Goal: Information Seeking & Learning: Learn about a topic

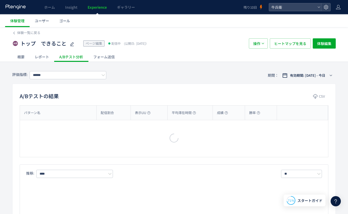
type input "****"
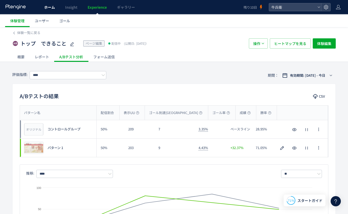
click at [45, 11] on link "ホーム" at bounding box center [49, 7] width 21 height 14
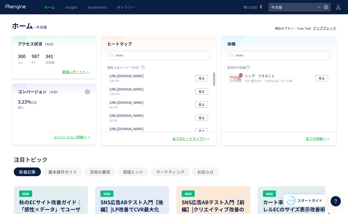
click at [181, 140] on div "全てのヒートマップへ" at bounding box center [191, 138] width 38 height 5
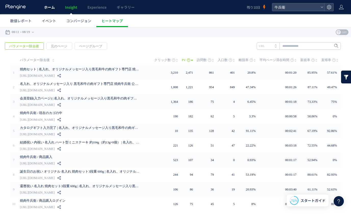
click at [44, 6] on span "ホーム" at bounding box center [49, 7] width 11 height 5
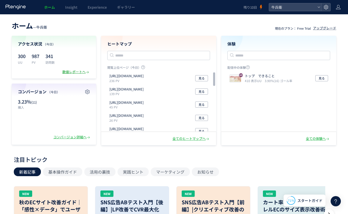
click at [77, 71] on div "数値レポートへ" at bounding box center [76, 71] width 28 height 5
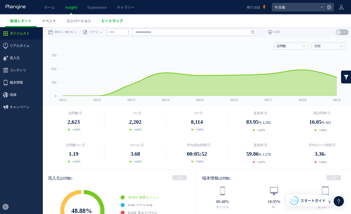
click at [116, 25] on link "ヒートマップ" at bounding box center [112, 20] width 32 height 13
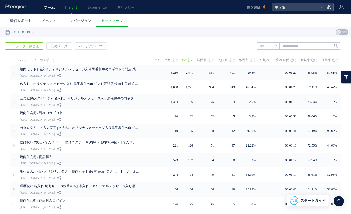
click at [45, 10] on link "ホーム" at bounding box center [49, 7] width 21 height 14
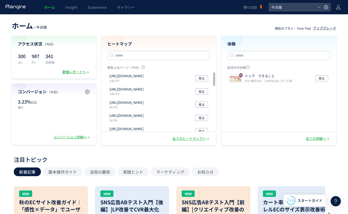
click at [86, 72] on icon at bounding box center [87, 71] width 3 height 3
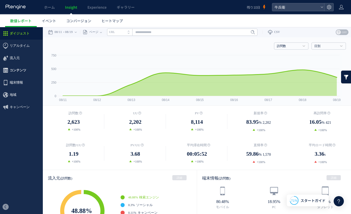
click at [24, 68] on span "コンテンツ" at bounding box center [18, 70] width 17 height 12
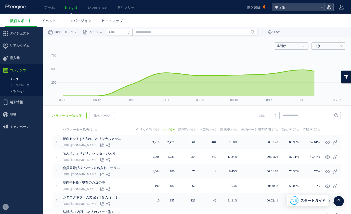
click at [20, 90] on link "入口ページ" at bounding box center [21, 91] width 43 height 6
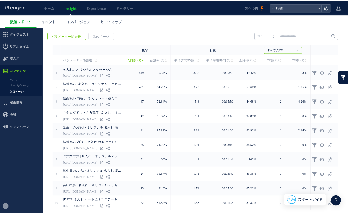
scroll to position [81, 0]
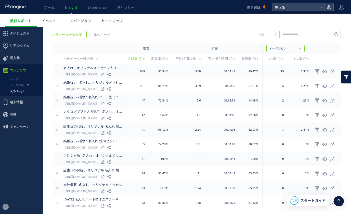
click at [19, 7] on icon at bounding box center [15, 6] width 21 height 5
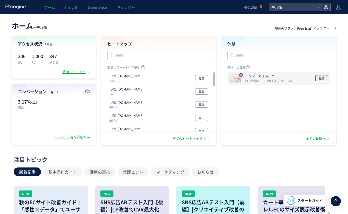
click at [320, 77] on span "見る" at bounding box center [321, 78] width 6 height 6
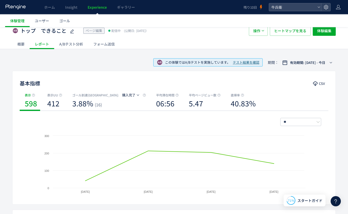
scroll to position [20, 0]
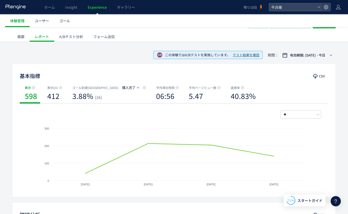
click at [247, 53] on span "テスト結果を確認" at bounding box center [246, 55] width 27 height 5
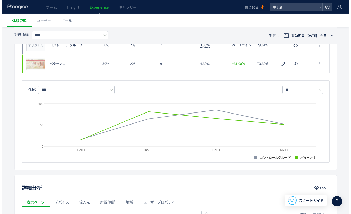
scroll to position [23, 0]
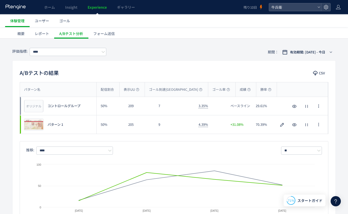
click at [22, 33] on div "概要" at bounding box center [20, 33] width 17 height 10
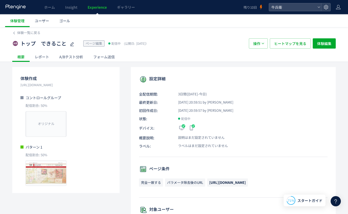
click at [53, 56] on div "レポート" at bounding box center [42, 57] width 25 height 10
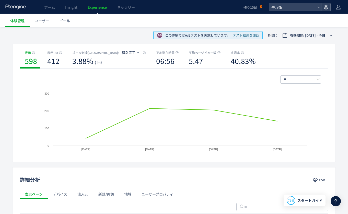
scroll to position [31, 0]
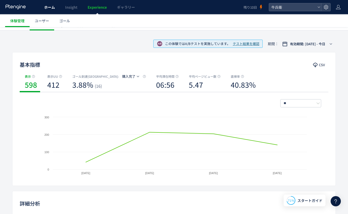
click at [48, 10] on link "ホーム" at bounding box center [49, 7] width 21 height 14
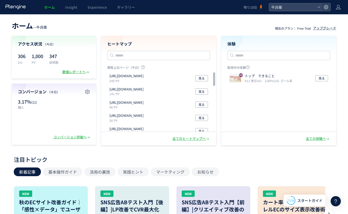
click at [77, 71] on div "数値レポートへ" at bounding box center [76, 71] width 28 height 5
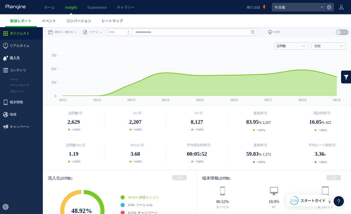
click at [23, 62] on span "流入元" at bounding box center [21, 58] width 43 height 12
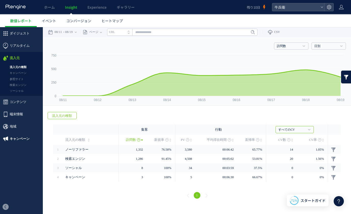
click at [26, 138] on span "キャンペーン" at bounding box center [20, 138] width 20 height 12
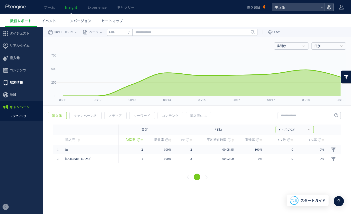
click at [24, 85] on span "端末情報" at bounding box center [21, 82] width 43 height 12
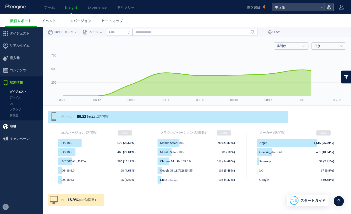
click at [24, 124] on span "地域" at bounding box center [21, 126] width 43 height 12
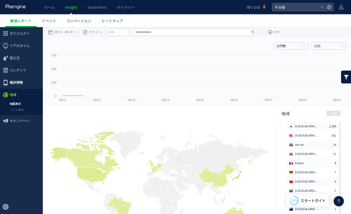
click at [27, 80] on span "端末情報" at bounding box center [21, 82] width 43 height 12
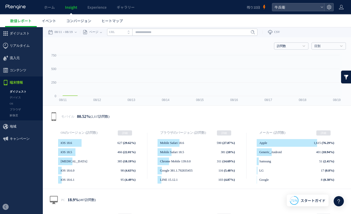
click at [27, 74] on div at bounding box center [175, 107] width 351 height 214
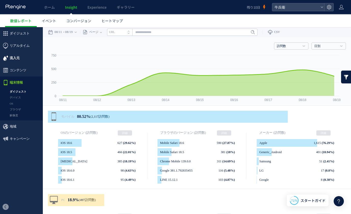
click at [27, 62] on span "流入元" at bounding box center [21, 58] width 43 height 12
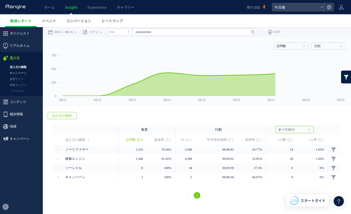
click at [27, 73] on link "キャンペーン" at bounding box center [21, 73] width 43 height 6
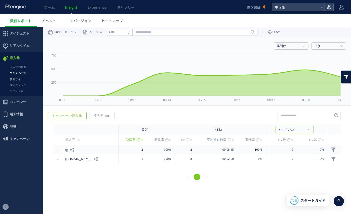
click at [20, 77] on link "参照サイト" at bounding box center [21, 79] width 43 height 6
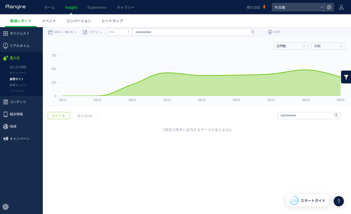
click at [20, 82] on link "参照サイト" at bounding box center [21, 79] width 43 height 6
click at [20, 83] on link "検索エンジン" at bounding box center [21, 85] width 43 height 6
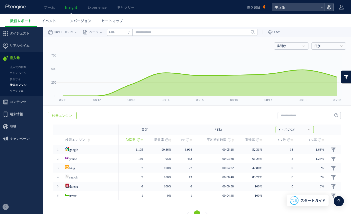
click at [20, 93] on link "ソーシャル" at bounding box center [21, 91] width 43 height 6
